Goal: Task Accomplishment & Management: Manage account settings

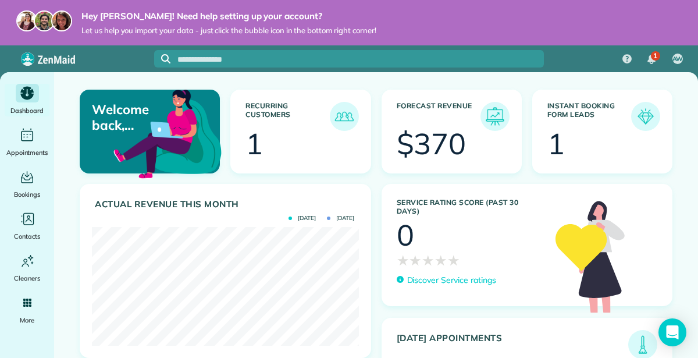
scroll to position [119, 267]
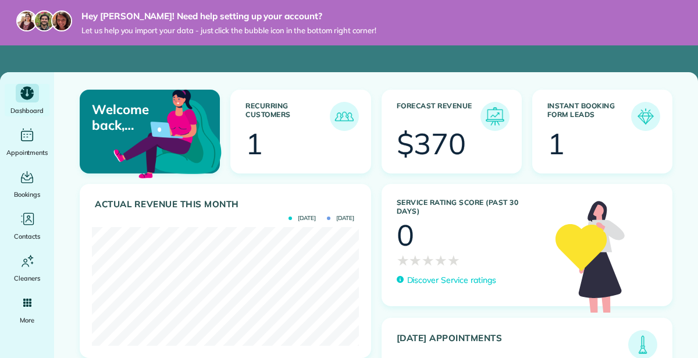
scroll to position [119, 267]
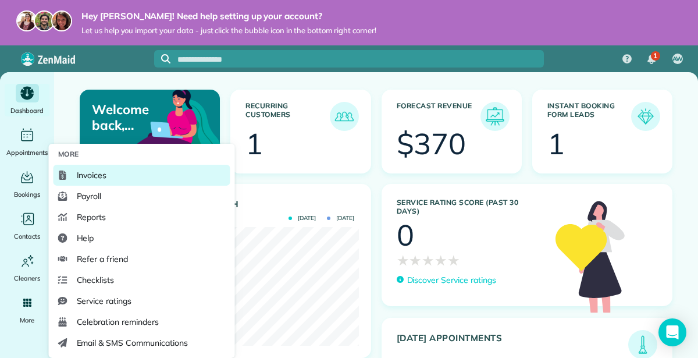
click at [89, 181] on link "Invoices" at bounding box center [141, 175] width 177 height 21
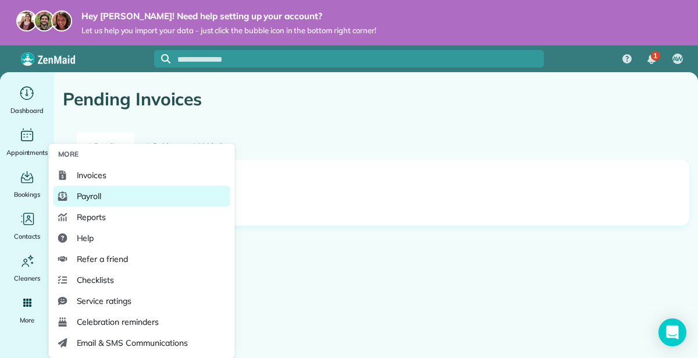
click at [105, 202] on link "Payroll" at bounding box center [141, 195] width 177 height 21
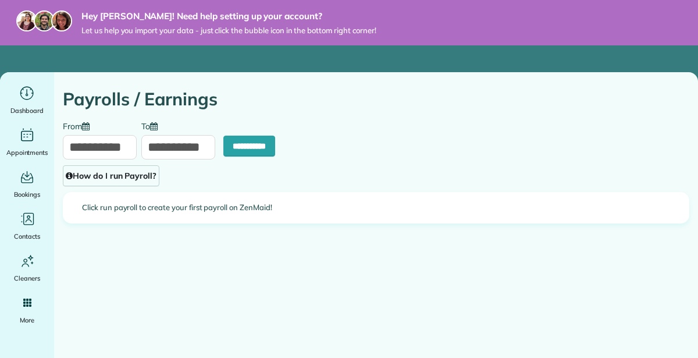
type input "**********"
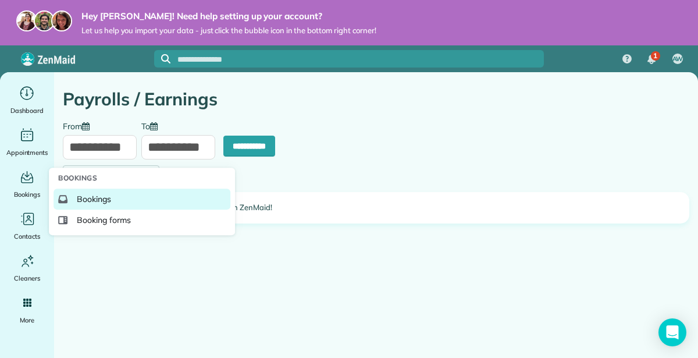
click at [89, 202] on span "Bookings" at bounding box center [94, 199] width 34 height 12
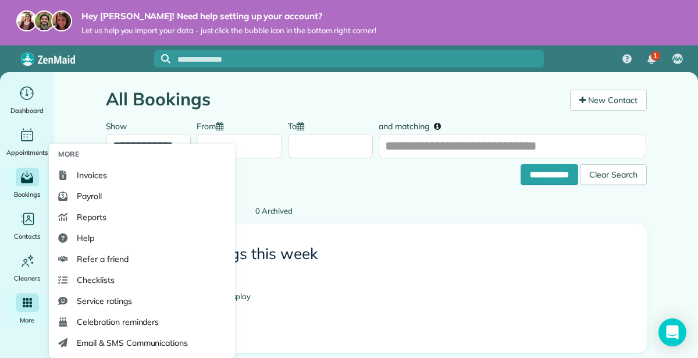
click at [26, 299] on icon "Main" at bounding box center [27, 302] width 10 height 10
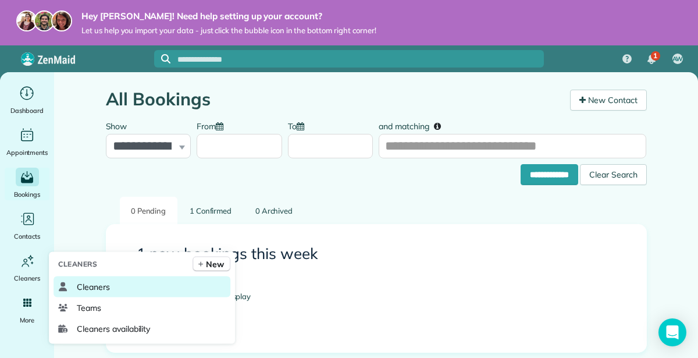
click at [88, 288] on span "Cleaners" at bounding box center [93, 287] width 33 height 12
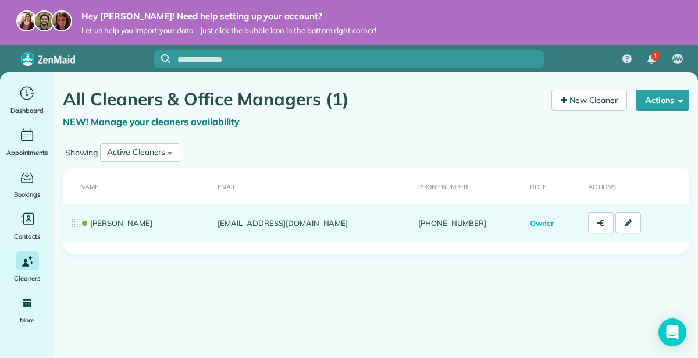
click at [134, 223] on link "[PERSON_NAME]" at bounding box center [116, 222] width 72 height 9
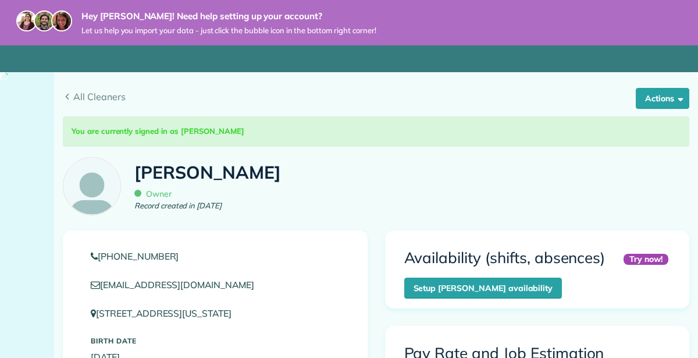
scroll to position [209, 0]
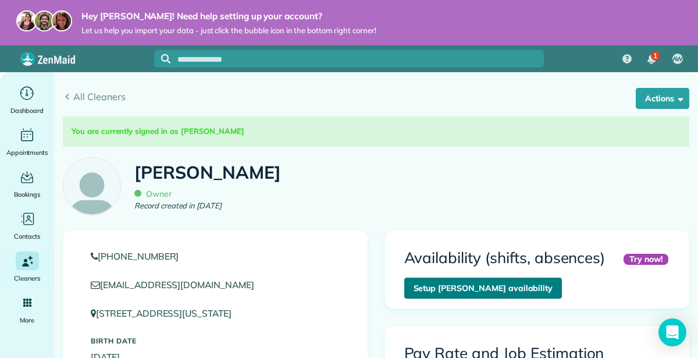
click at [443, 284] on link "Setup [PERSON_NAME] availability" at bounding box center [483, 287] width 158 height 21
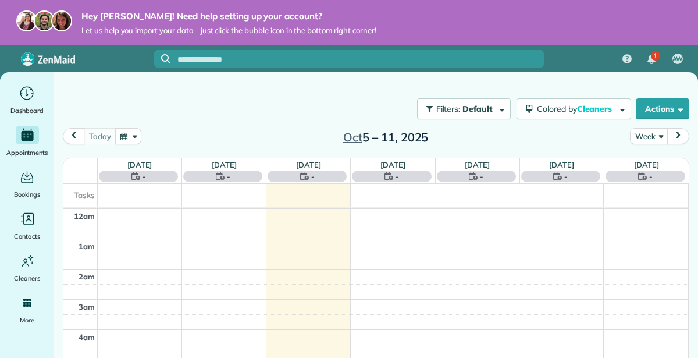
scroll to position [209, 0]
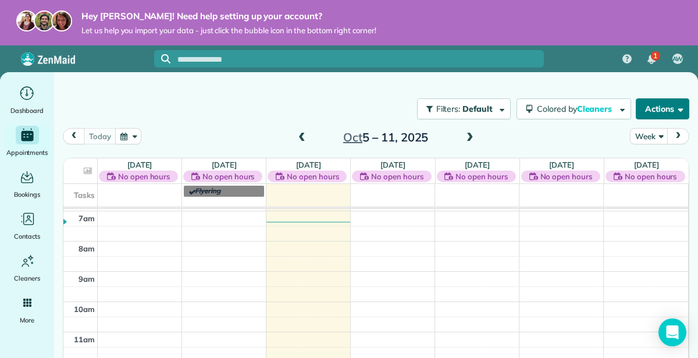
click at [679, 109] on span "button" at bounding box center [678, 108] width 9 height 9
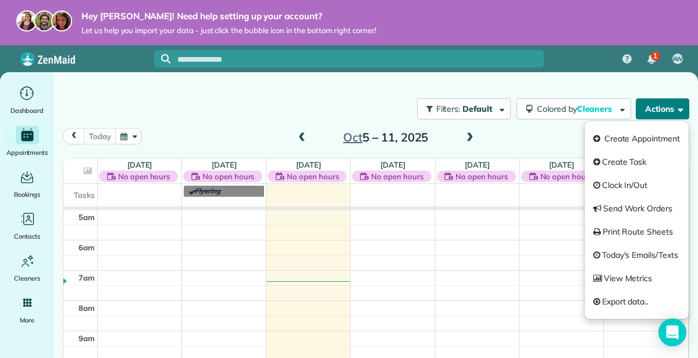
scroll to position [147, 0]
click at [472, 140] on span at bounding box center [469, 138] width 13 height 10
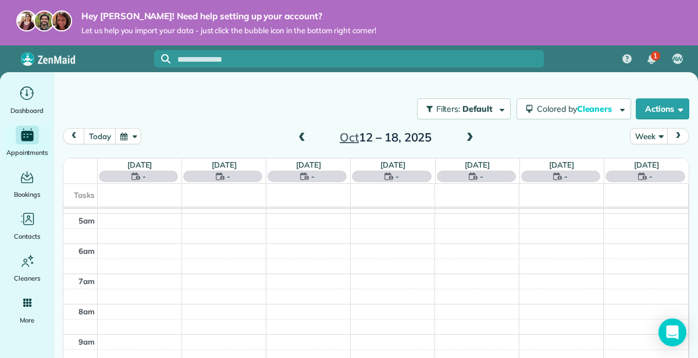
scroll to position [209, 0]
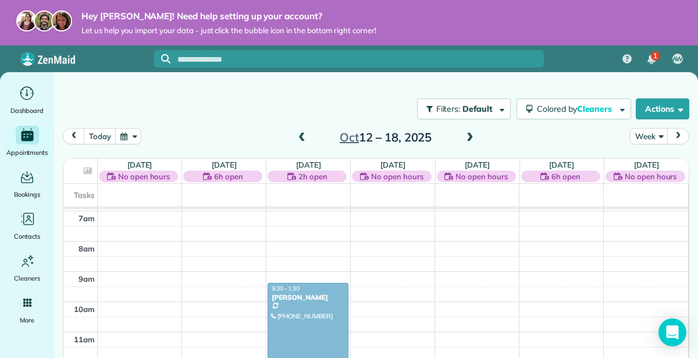
click at [303, 141] on span at bounding box center [301, 138] width 13 height 10
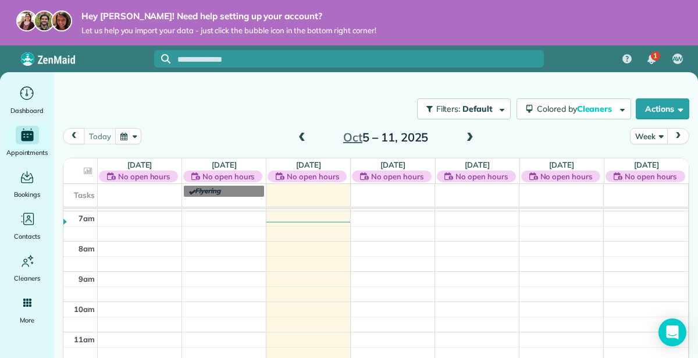
click at [470, 140] on span at bounding box center [469, 138] width 13 height 10
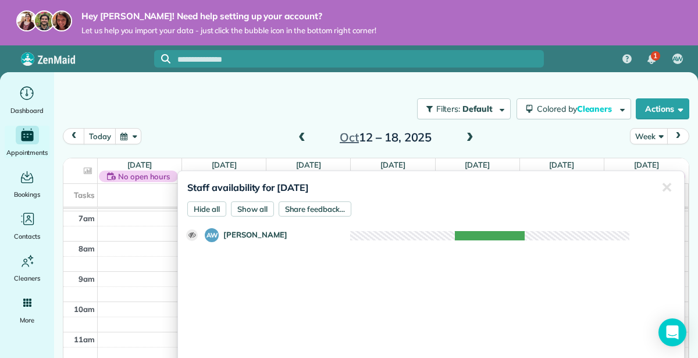
click at [215, 174] on div "Staff availability for [DATE] Hide all Show all Share feedback... ✕ Clear selec…" at bounding box center [430, 308] width 507 height 276
click at [660, 186] on div "✕" at bounding box center [666, 187] width 23 height 33
